Goal: Book appointment/travel/reservation

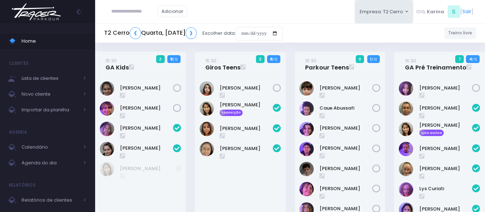
click at [290, 17] on div "Adicionar Empresa: T2 Cerro T1 Faria T2 Cerro T3 Santana T4 Pompeia" at bounding box center [290, 11] width 390 height 23
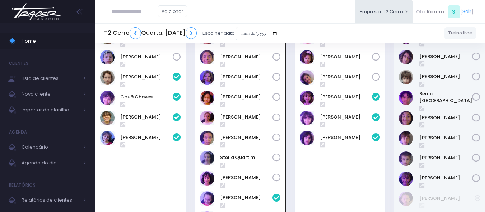
scroll to position [522, 0]
click at [197, 35] on link "❯" at bounding box center [190, 33] width 11 height 12
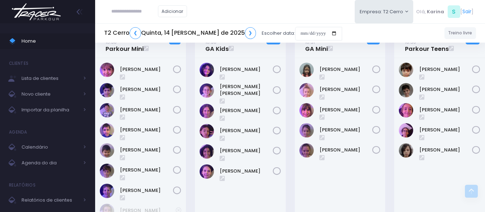
scroll to position [287, 0]
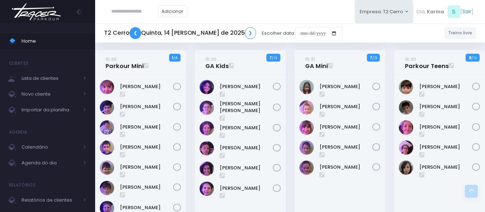
click at [134, 32] on link "❮" at bounding box center [134, 33] width 11 height 12
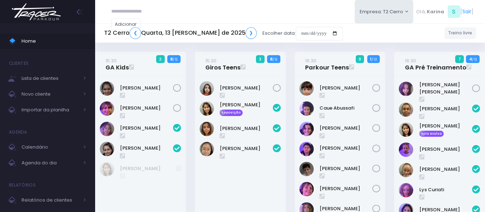
scroll to position [522, 0]
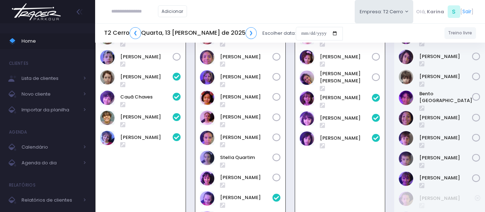
click at [231, 13] on div "Adicionar Empresa: T2 Cerro T1 Faria T2 Cerro T3 Santana T4 Pompeia" at bounding box center [290, 11] width 390 height 23
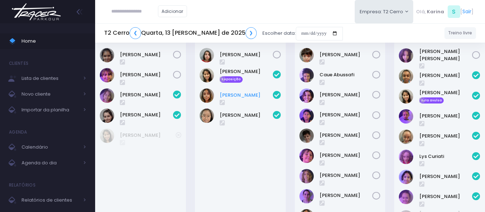
scroll to position [0, 0]
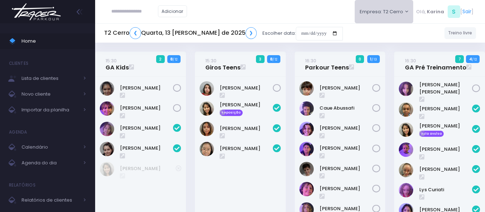
click at [378, 17] on button "Empresa: T2 Cerro" at bounding box center [383, 11] width 59 height 23
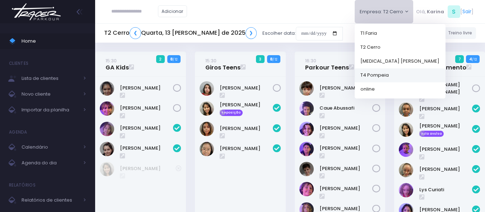
click at [371, 75] on link "T4 Pompeia" at bounding box center [399, 75] width 91 height 14
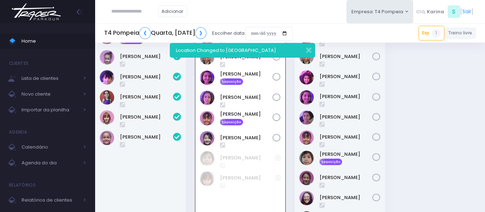
scroll to position [256, 0]
click at [433, 110] on div "09:00 GA Kids 0 2 / 6" at bounding box center [290, 20] width 398 height 450
click at [307, 50] on button "button" at bounding box center [304, 49] width 14 height 8
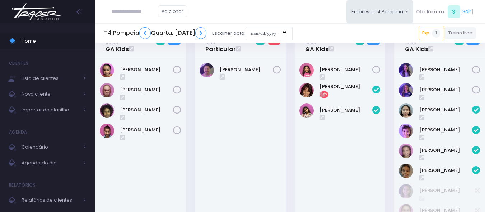
scroll to position [0, 0]
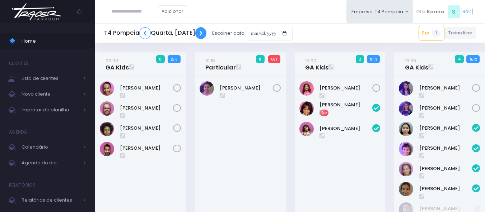
click at [207, 32] on link "❯" at bounding box center [200, 33] width 11 height 12
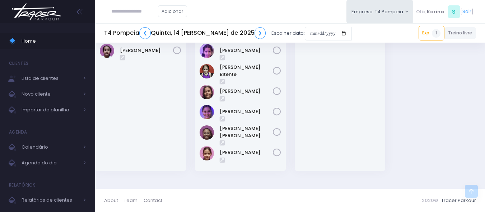
scroll to position [247, 0]
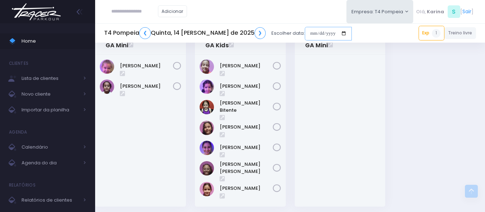
click at [316, 33] on input "date" at bounding box center [328, 34] width 47 height 14
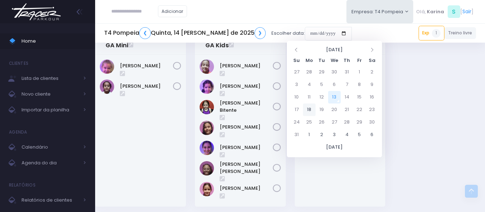
click at [309, 110] on td "18" at bounding box center [309, 110] width 13 height 13
type input "**********"
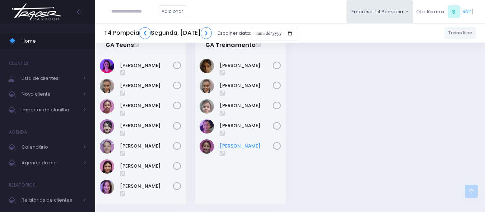
scroll to position [226, 0]
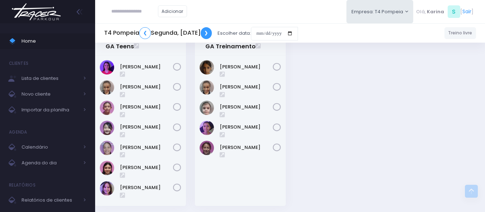
click at [212, 32] on link "❯" at bounding box center [206, 33] width 11 height 12
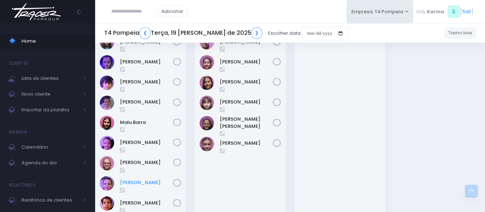
scroll to position [287, 0]
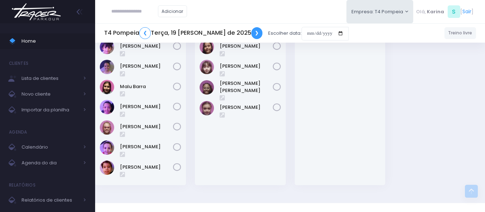
click at [251, 33] on link "❯" at bounding box center [256, 33] width 11 height 12
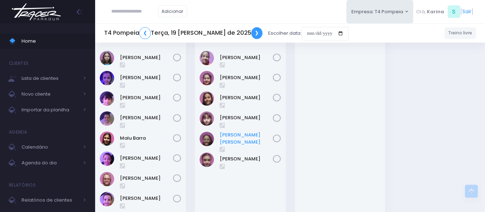
scroll to position [143, 0]
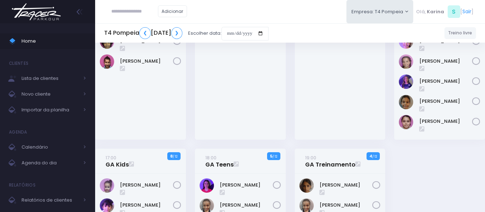
scroll to position [103, 0]
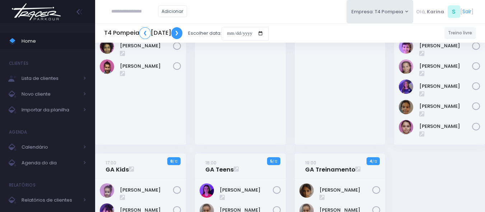
click at [183, 33] on link "❯" at bounding box center [176, 33] width 11 height 12
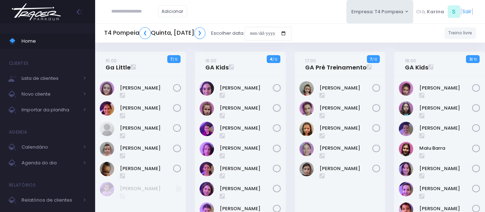
click at [279, 13] on div "Adicionar Empresa: T4 Pompeia T1 Faria T2 Cerro [MEDICAL_DATA] Santana online S" at bounding box center [290, 11] width 390 height 23
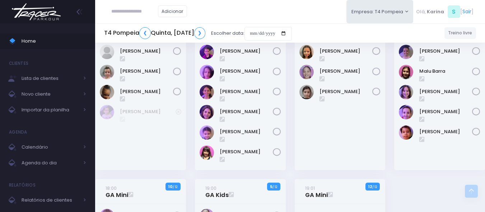
scroll to position [36, 0]
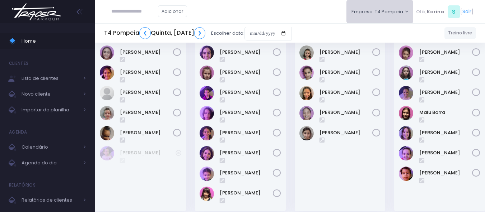
click at [370, 11] on button "Empresa: T4 Pompeia" at bounding box center [379, 11] width 67 height 23
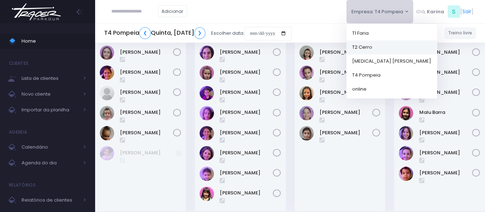
click at [373, 47] on link "T2 Cerro" at bounding box center [391, 47] width 91 height 14
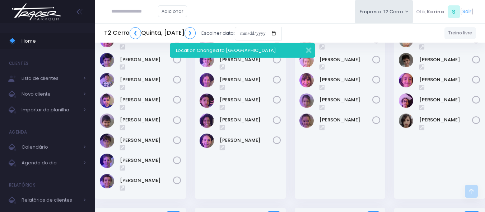
scroll to position [430, 0]
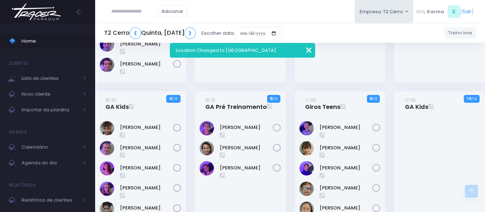
click at [308, 49] on button "button" at bounding box center [304, 49] width 14 height 8
click at [276, 18] on div "Adicionar Empresa: T2 Cerro T1 Faria T2 Cerro T3 Santana T4 Pompeia" at bounding box center [290, 11] width 390 height 23
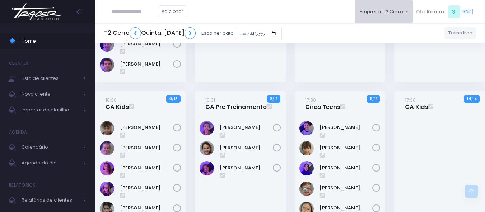
click at [380, 10] on button "Empresa: T2 Cerro" at bounding box center [383, 11] width 59 height 23
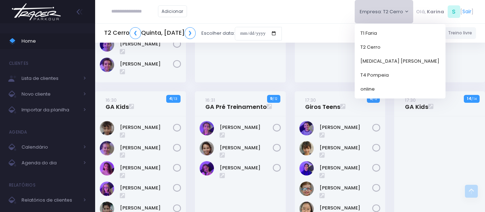
click at [313, 11] on div "Adicionar Empresa: T2 Cerro T1 Faria T2 Cerro T3 Santana T4 Pompeia" at bounding box center [290, 11] width 390 height 23
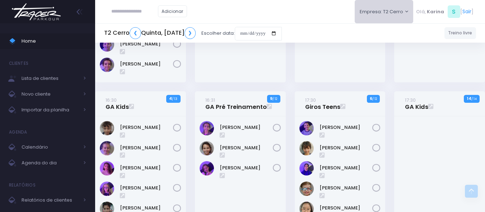
click at [386, 11] on button "Empresa: T2 Cerro" at bounding box center [383, 11] width 59 height 23
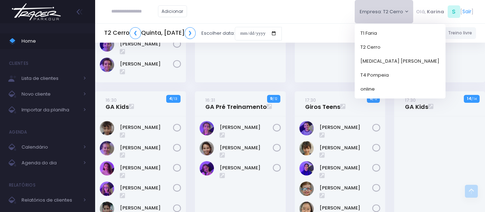
click at [285, 9] on div "Adicionar Empresa: T2 Cerro T1 Faria T2 Cerro T3 Santana T4 Pompeia" at bounding box center [290, 11] width 390 height 23
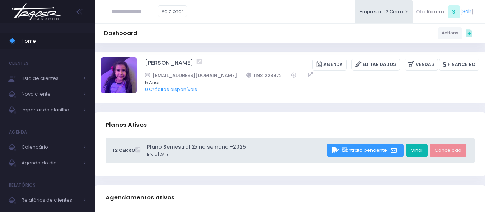
click at [415, 148] on link "Vindi" at bounding box center [417, 151] width 22 height 14
